Goal: Check status: Check status

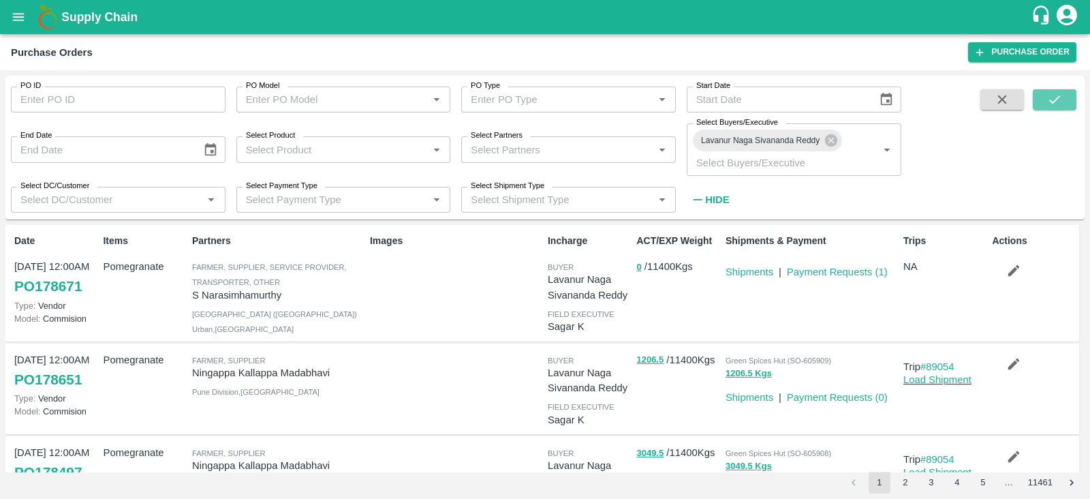
scroll to position [35, 0]
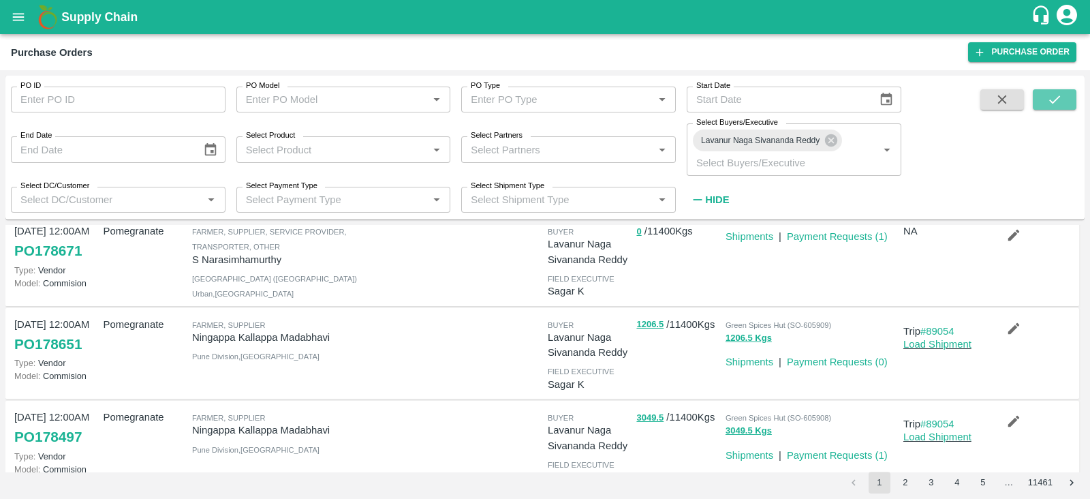
click at [1056, 107] on icon "submit" at bounding box center [1054, 99] width 15 height 15
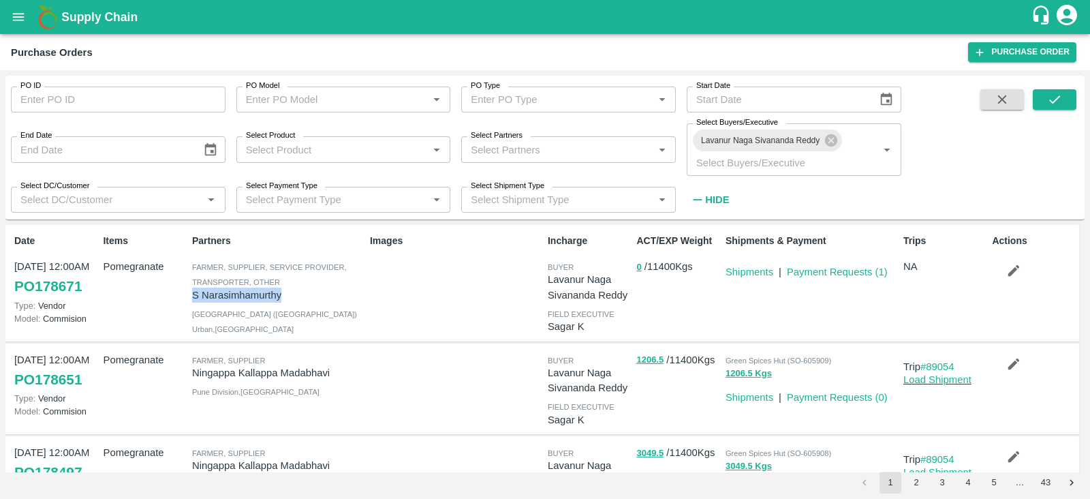
drag, startPoint x: 187, startPoint y: 294, endPoint x: 290, endPoint y: 294, distance: 102.9
click at [290, 294] on div "Partners Farmer, Supplier, Service Provider, Transporter, Other S [PERSON_NAME]…" at bounding box center [276, 282] width 178 height 109
click at [290, 294] on p "S Narasimhamurthy" at bounding box center [278, 295] width 172 height 15
drag, startPoint x: 290, startPoint y: 294, endPoint x: 194, endPoint y: 292, distance: 96.1
click at [194, 292] on p "S Narasimhamurthy" at bounding box center [278, 295] width 172 height 15
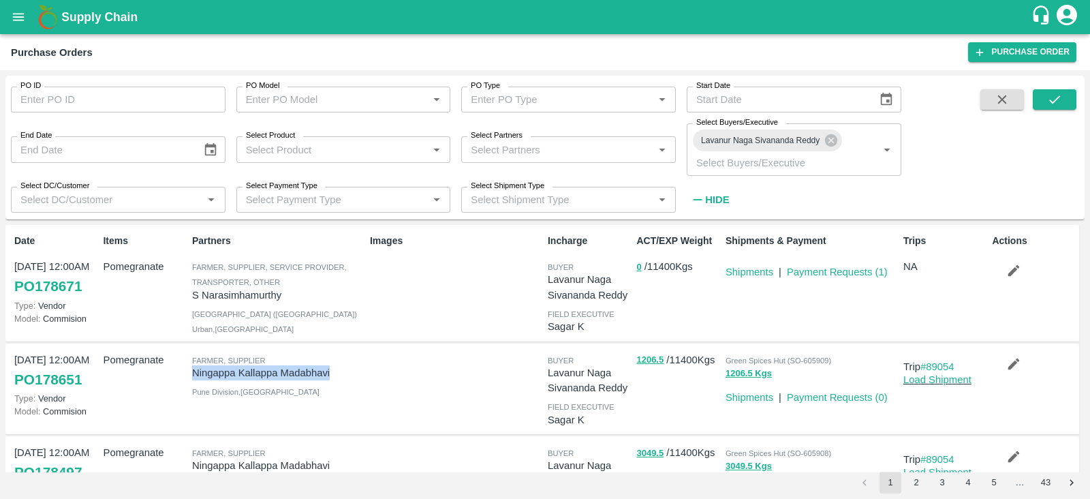
drag, startPoint x: 191, startPoint y: 373, endPoint x: 341, endPoint y: 369, distance: 150.0
click at [341, 369] on div "Farmer, Supplier [GEOGRAPHIC_DATA][PERSON_NAME] Pune Division , [GEOGRAPHIC_DAT…" at bounding box center [276, 389] width 178 height 84
click at [341, 369] on p "Ningappa Kallappa Madabhavi" at bounding box center [278, 372] width 172 height 15
drag, startPoint x: 341, startPoint y: 369, endPoint x: 192, endPoint y: 373, distance: 148.6
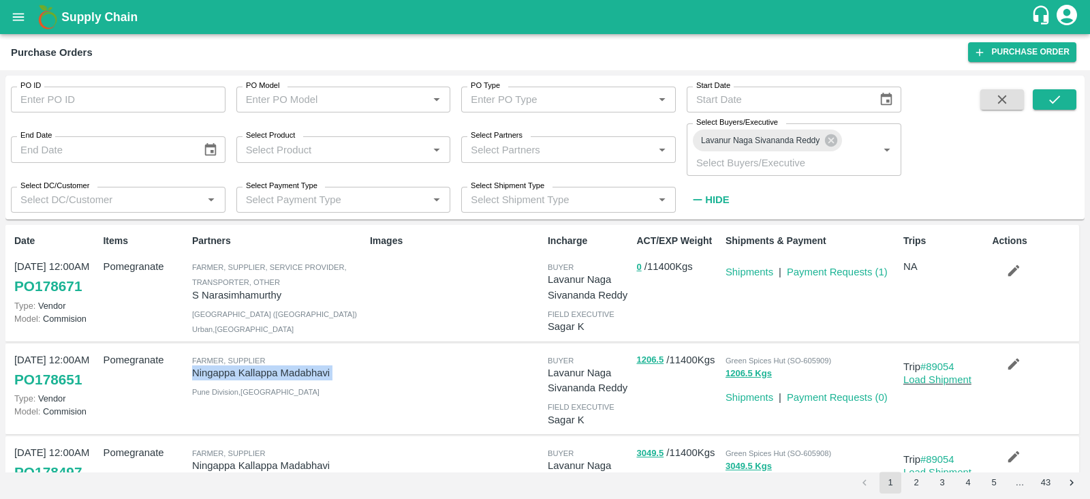
click at [192, 373] on p "Ningappa Kallappa Madabhavi" at bounding box center [278, 372] width 172 height 15
click at [398, 380] on div at bounding box center [454, 389] width 178 height 84
drag, startPoint x: 398, startPoint y: 380, endPoint x: 165, endPoint y: 382, distance: 233.1
click at [165, 382] on div "[DATE] 12:00AM PO 178651 Type: Vendor Model: Commision Pomegranate Farmer, Supp…" at bounding box center [542, 388] width 1074 height 91
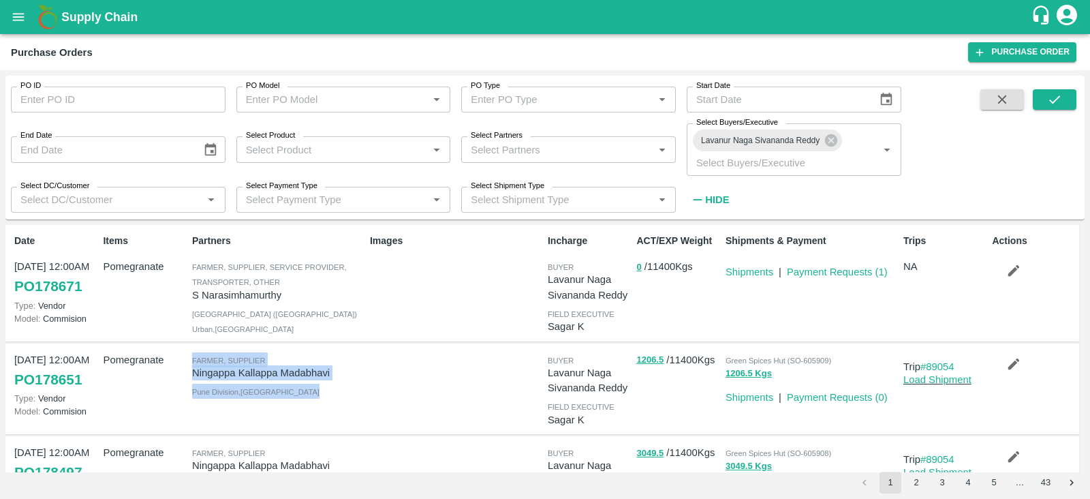
click at [165, 382] on div "Pomegranate" at bounding box center [141, 389] width 89 height 84
click at [183, 373] on div "Pomegranate" at bounding box center [141, 389] width 89 height 84
drag, startPoint x: 183, startPoint y: 373, endPoint x: 317, endPoint y: 375, distance: 133.6
click at [317, 375] on div "[DATE] 12:00AM PO 178651 Type: Vendor Model: Commision Pomegranate Farmer, Supp…" at bounding box center [542, 388] width 1074 height 91
click at [341, 375] on p "Ningappa Kallappa Madabhavi" at bounding box center [278, 372] width 172 height 15
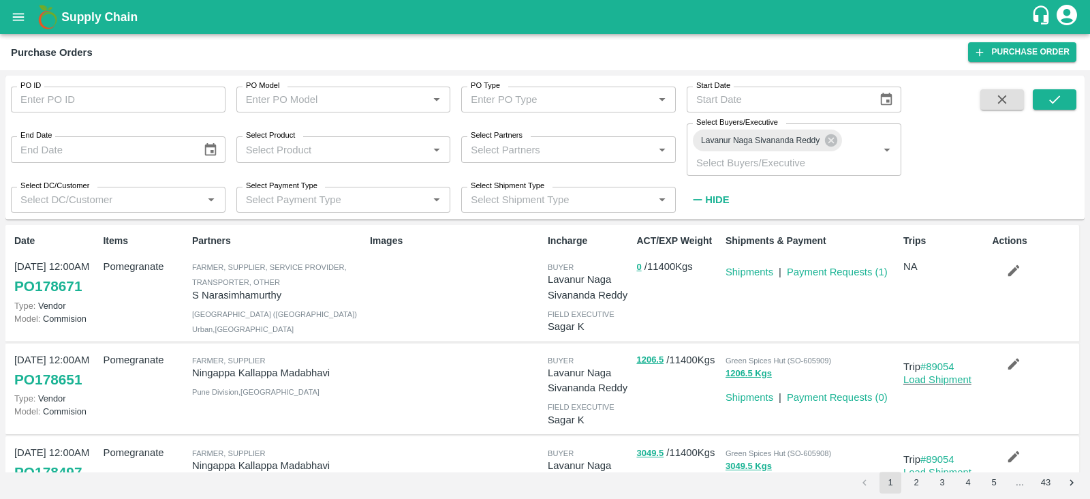
click at [335, 372] on p "Ningappa Kallappa Madabhavi" at bounding box center [278, 372] width 172 height 15
click at [318, 371] on p "Ningappa Kallappa Madabhavi" at bounding box center [278, 372] width 172 height 15
click at [225, 373] on p "Ningappa Kallappa Madabhavi" at bounding box center [278, 372] width 172 height 15
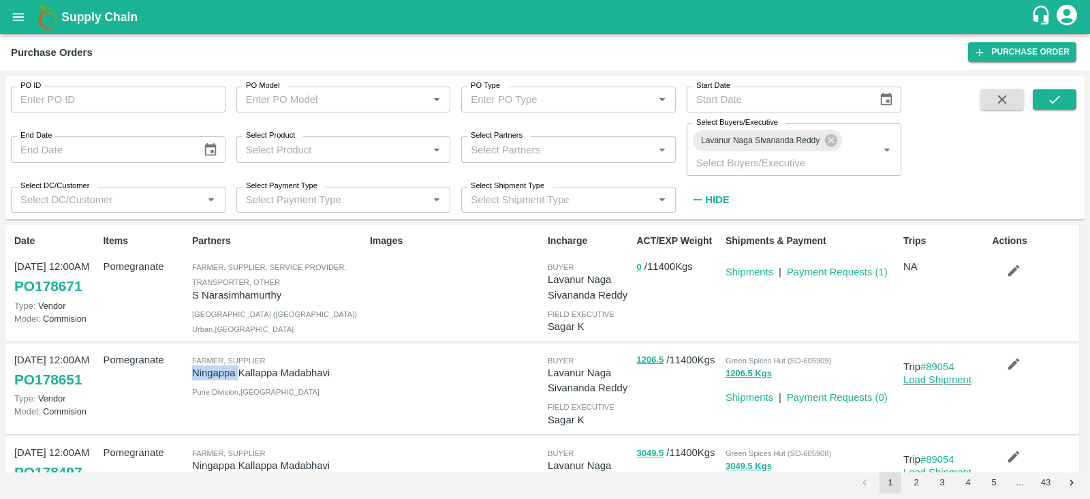
click at [225, 373] on p "Ningappa Kallappa Madabhavi" at bounding box center [278, 372] width 172 height 15
